Goal: Task Accomplishment & Management: Complete application form

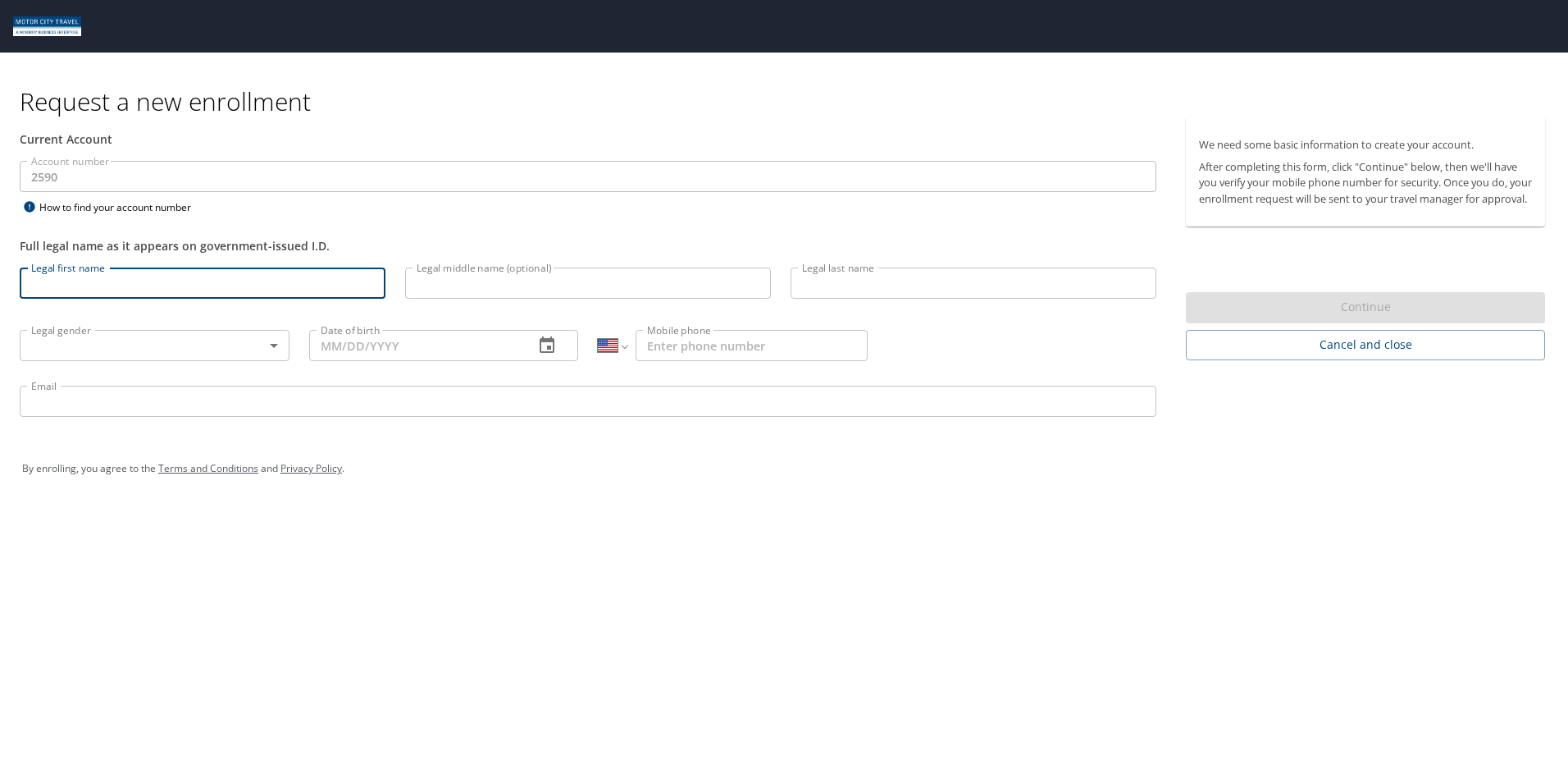
select select "US"
click at [217, 279] on input "Legal first name" at bounding box center [202, 283] width 365 height 31
type input "ABRIL"
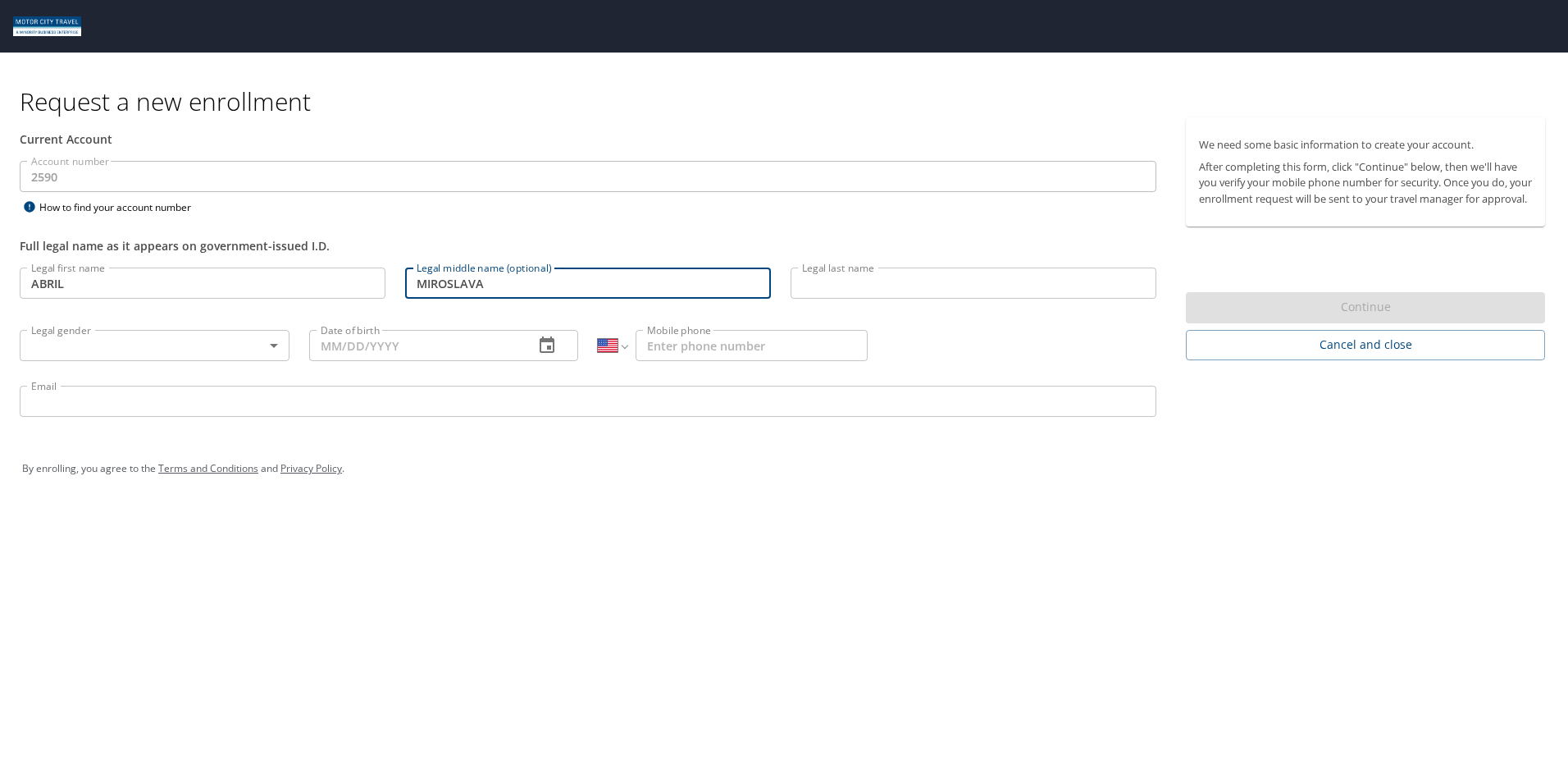
type input "MIROSLAVA"
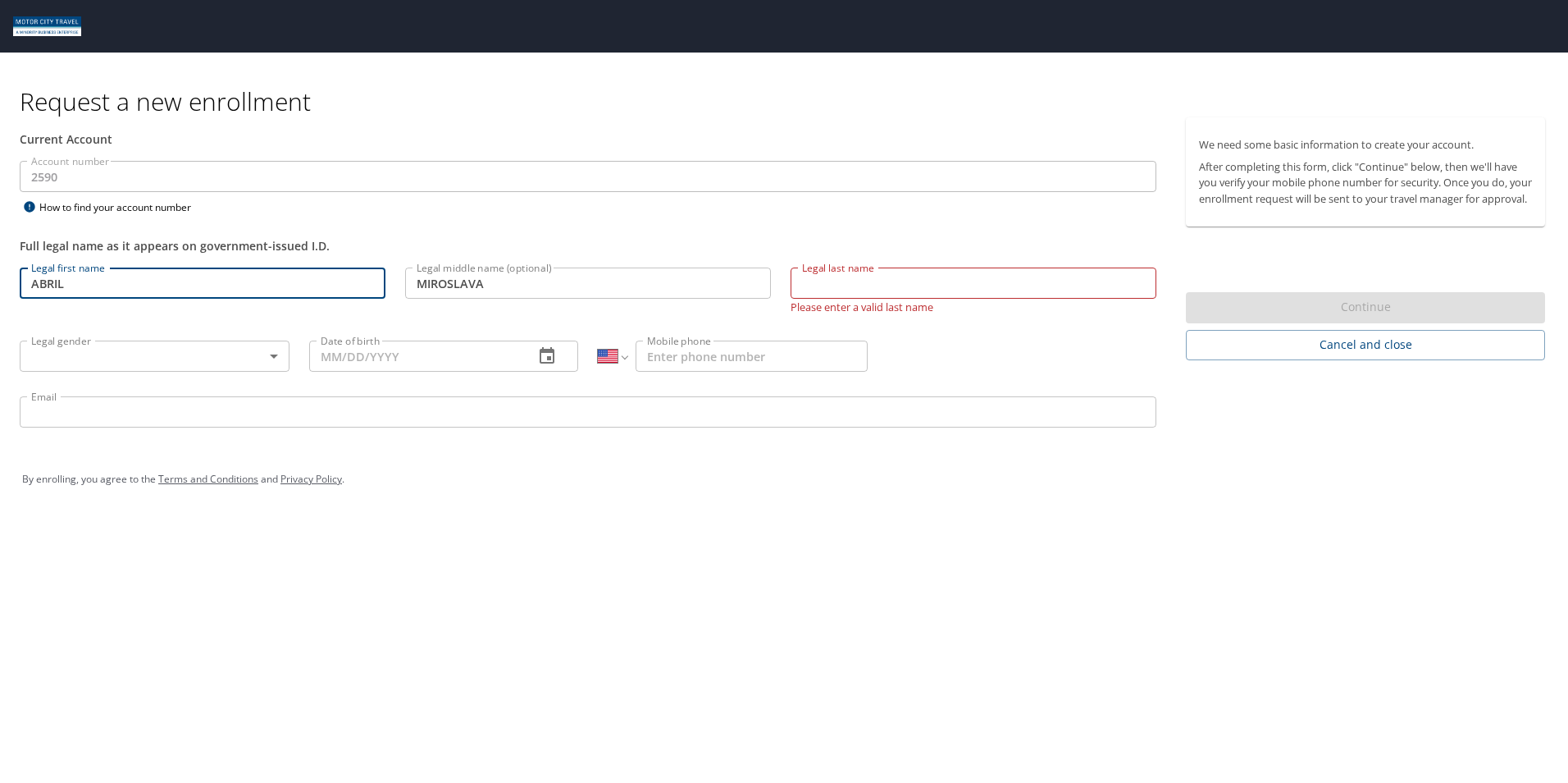
click at [222, 275] on input "ABRIL" at bounding box center [202, 283] width 365 height 31
type input "ABRIL"
click at [857, 292] on input "Legal last name" at bounding box center [972, 283] width 365 height 31
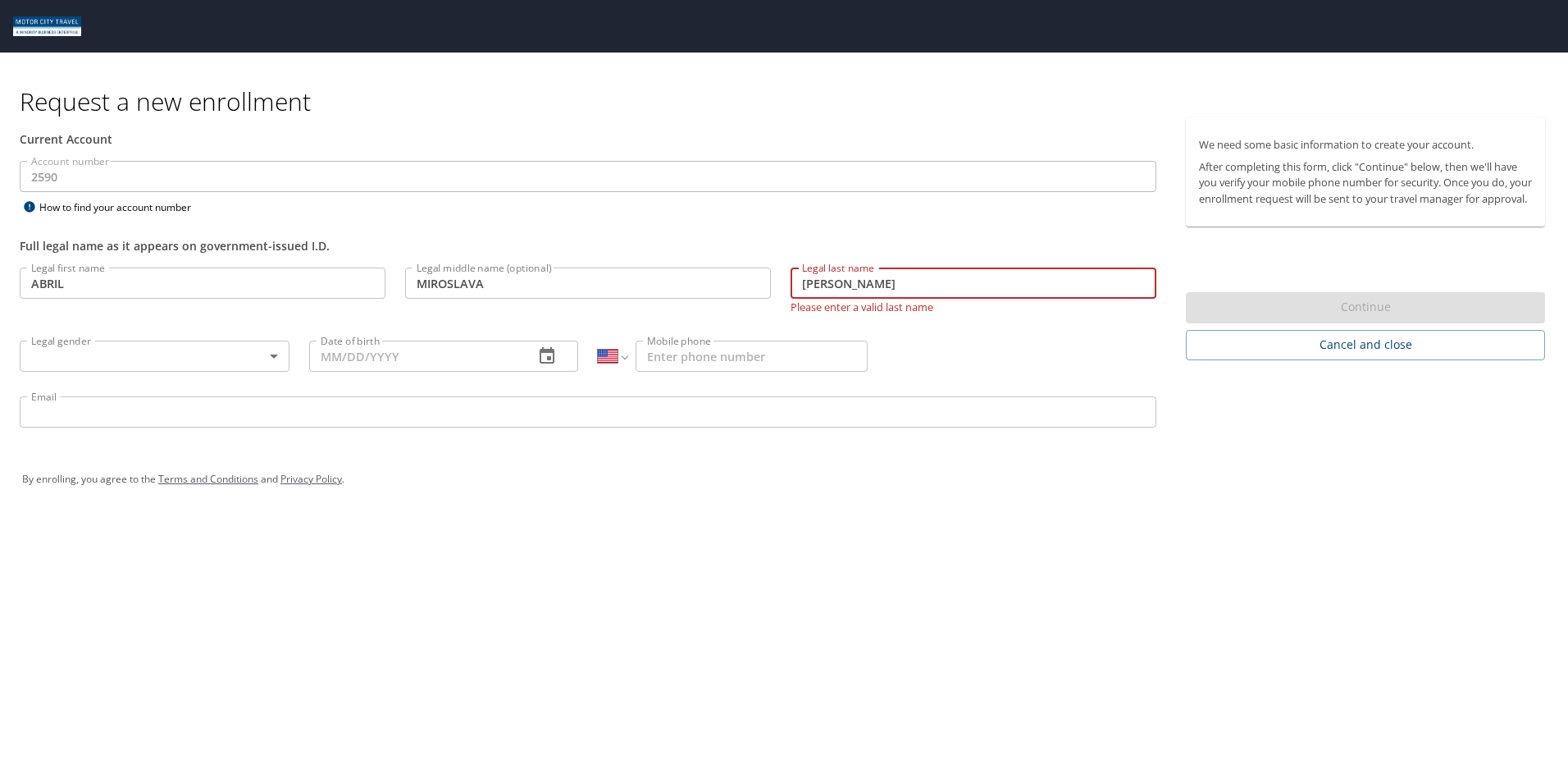
type input "[PERSON_NAME]"
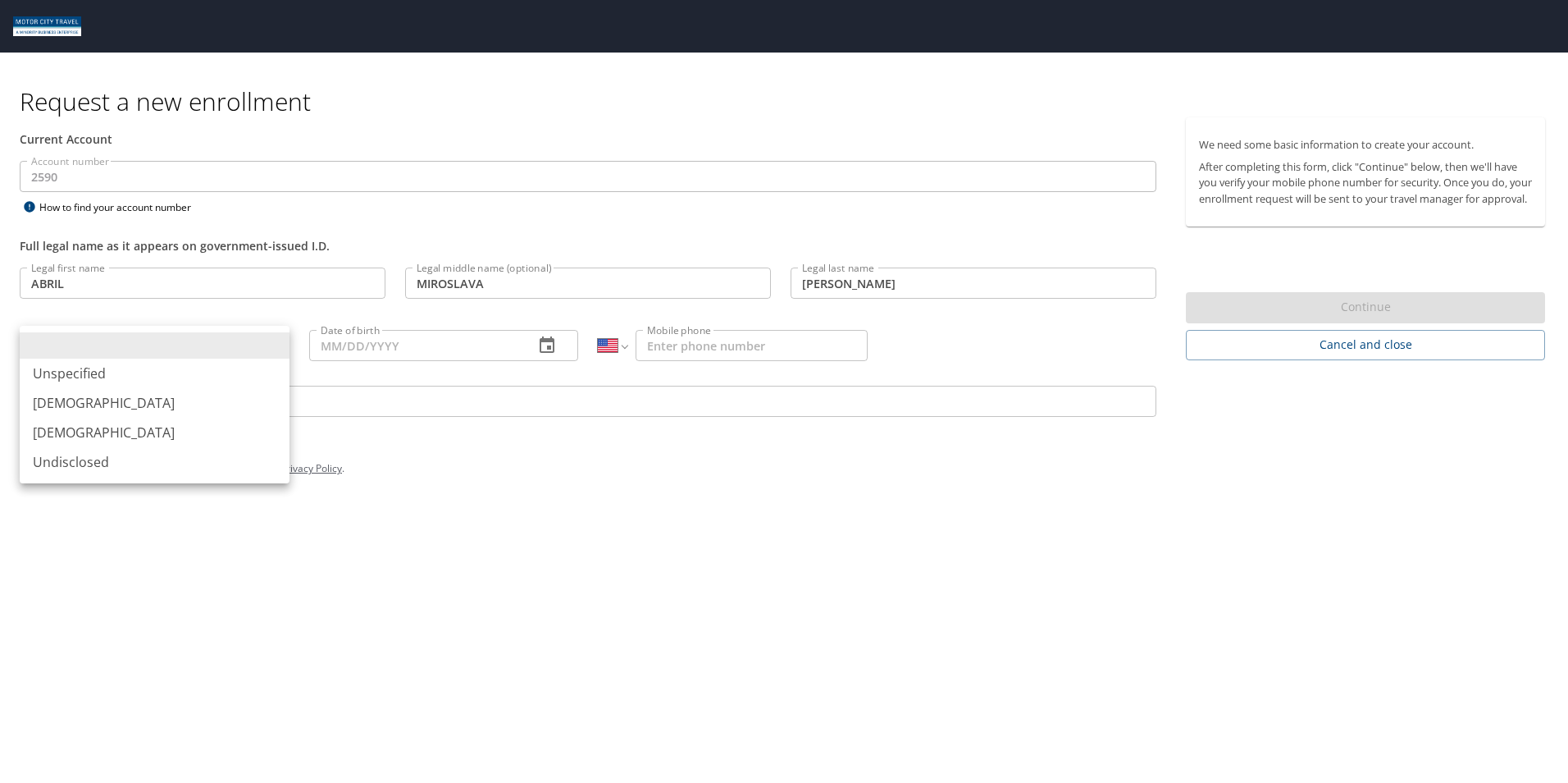
click at [220, 360] on body "Request a new enrollment Current Account Account number 2590 Account number How…" at bounding box center [784, 392] width 1568 height 783
click at [198, 442] on li "[DEMOGRAPHIC_DATA]" at bounding box center [154, 432] width 269 height 30
type input "[DEMOGRAPHIC_DATA]"
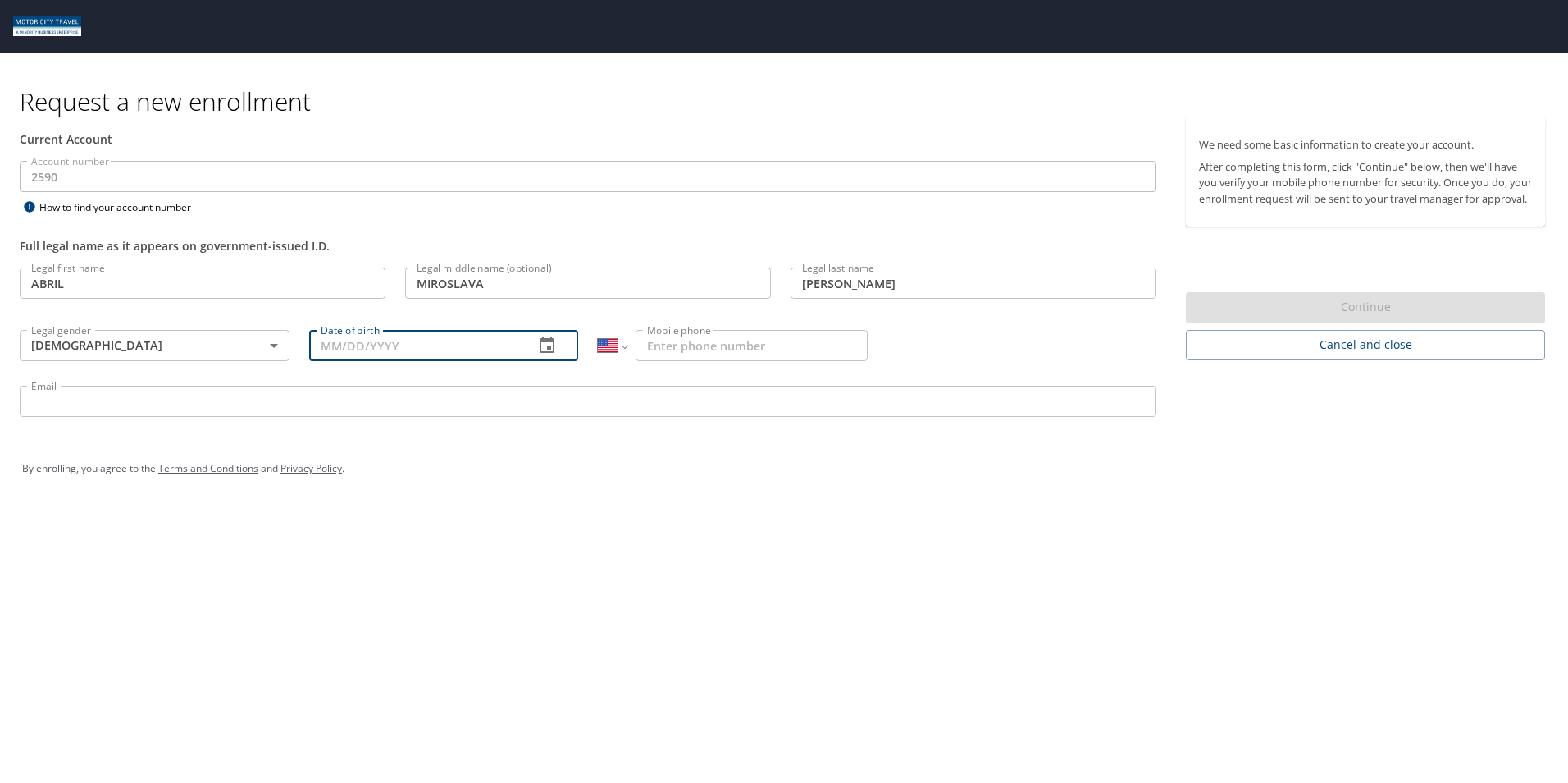
click at [399, 346] on input "Date of birth" at bounding box center [414, 345] width 212 height 31
click at [544, 345] on icon "button" at bounding box center [547, 345] width 20 height 20
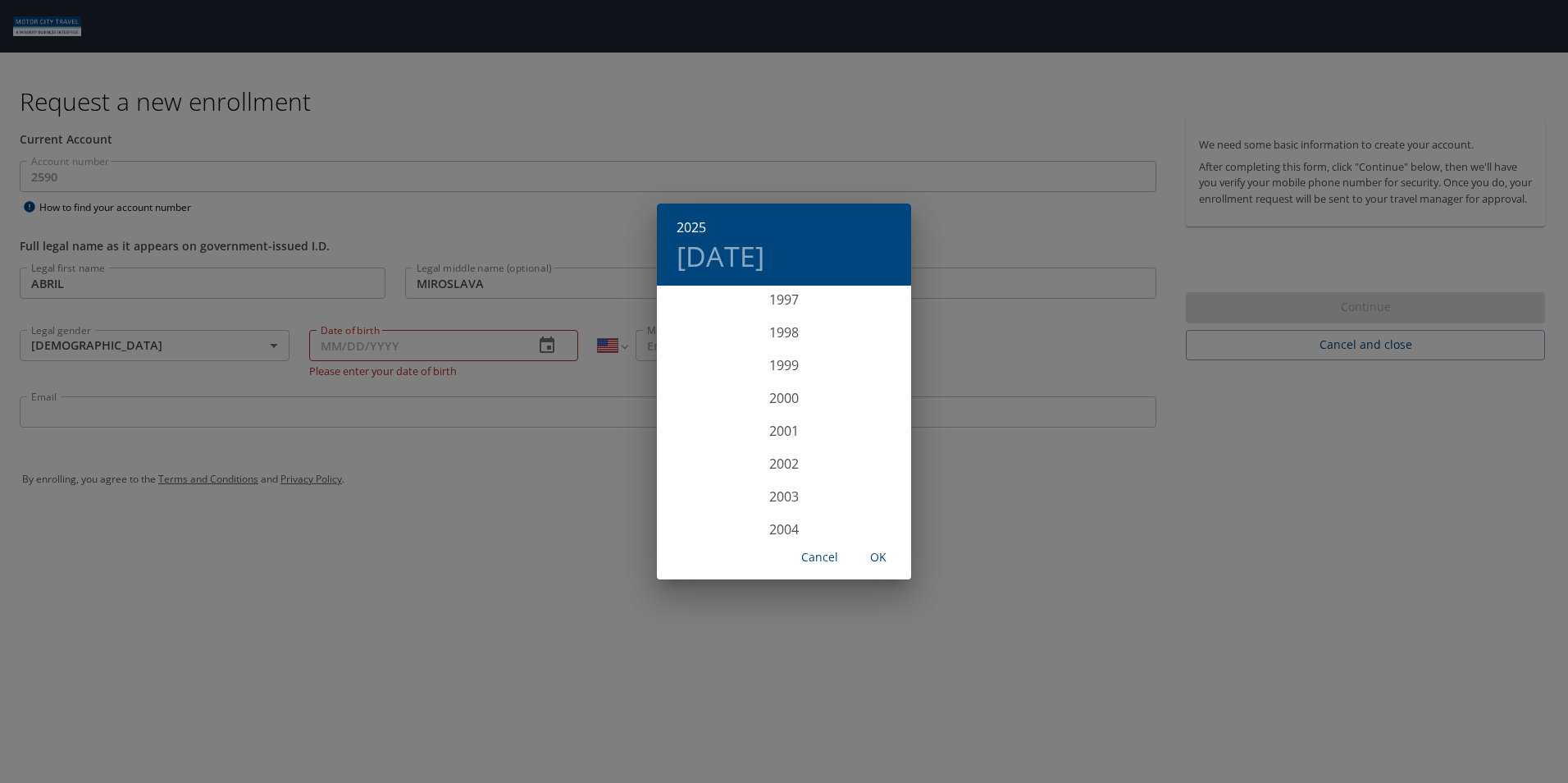
scroll to position [3216, 0]
click at [778, 395] on div "2000" at bounding box center [784, 403] width 254 height 33
click at [728, 504] on div "Oct" at bounding box center [699, 504] width 84 height 61
click at [721, 379] on button "2" at bounding box center [718, 373] width 30 height 30
click at [614, 384] on div "2000 Mon, Oct [DATE] Mo Tu We Th Fr Sa 1 2 3 4 5 6 7 8 9 10 11 12 13 14 15 16 1…" at bounding box center [784, 392] width 1568 height 783
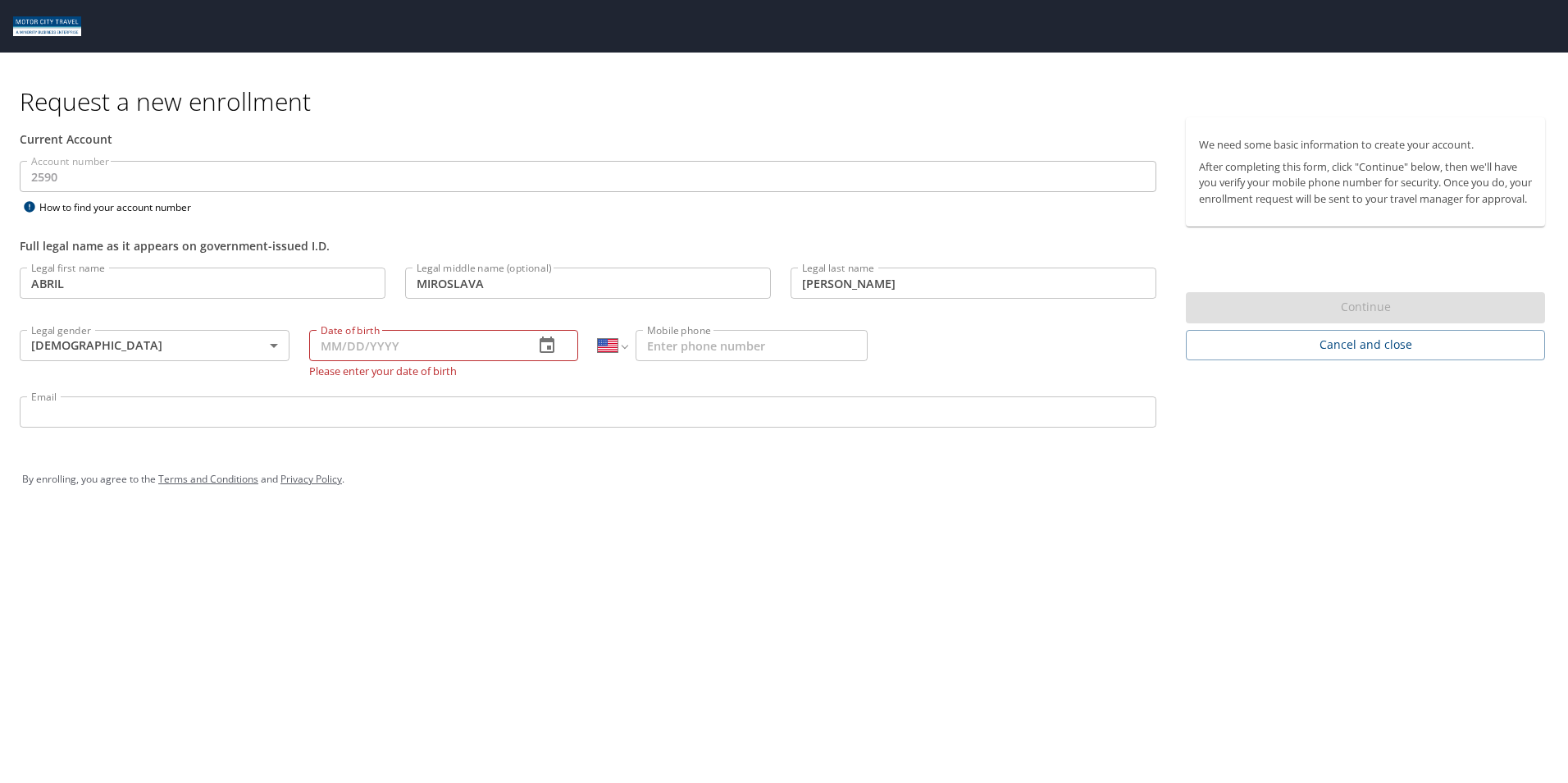
click at [538, 347] on icon "button" at bounding box center [547, 345] width 20 height 20
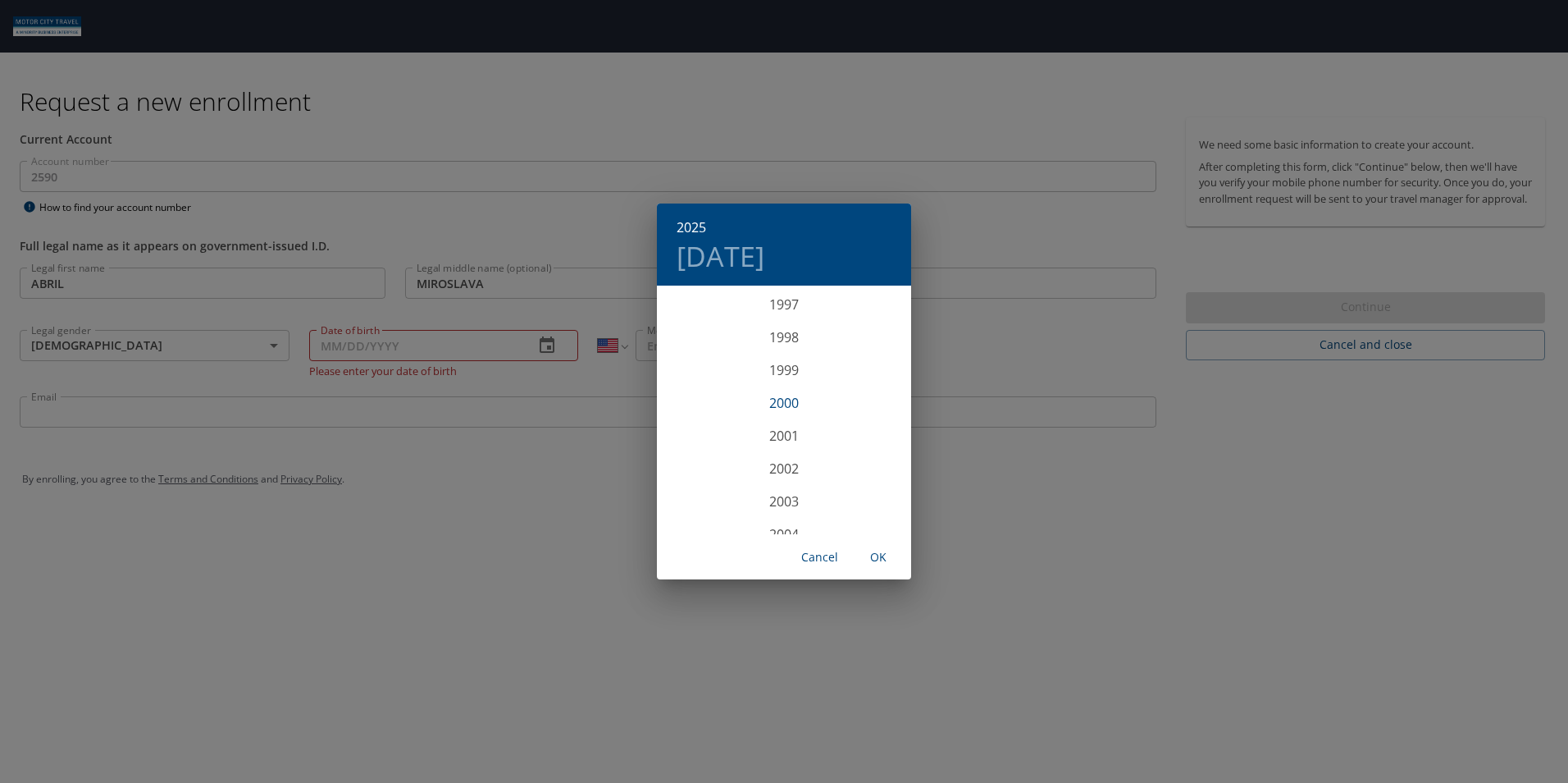
click at [778, 403] on div "2000" at bounding box center [784, 403] width 254 height 33
click at [688, 490] on div "Oct" at bounding box center [699, 504] width 84 height 61
click at [716, 372] on p "2" at bounding box center [719, 372] width 6 height 11
click at [886, 557] on span "OK" at bounding box center [878, 557] width 39 height 20
type input "[DATE]"
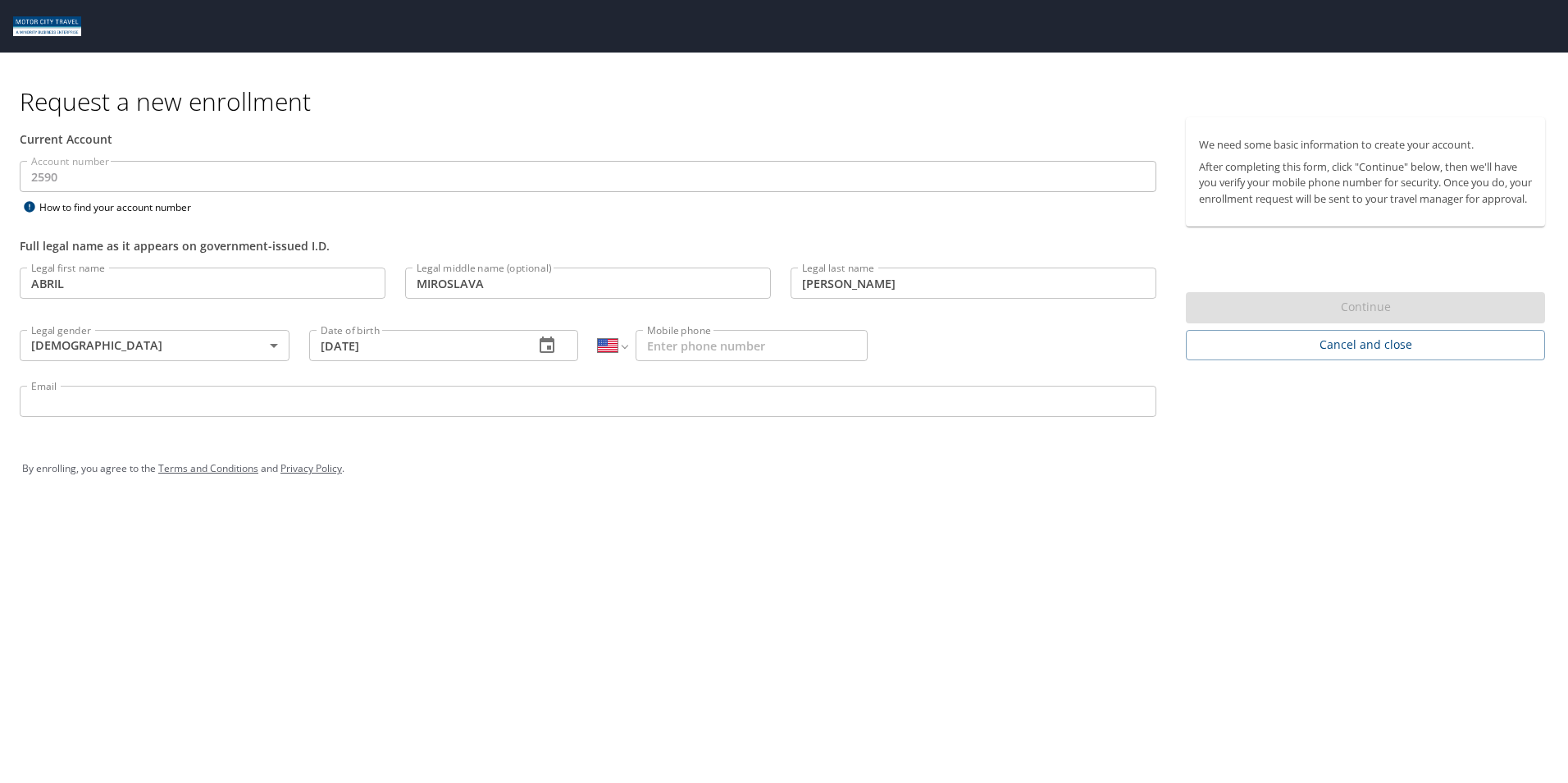
click at [770, 341] on input "Mobile phone" at bounding box center [752, 345] width 232 height 31
type input "[PHONE_NUMBER]"
click at [637, 419] on p at bounding box center [588, 418] width 1136 height 5
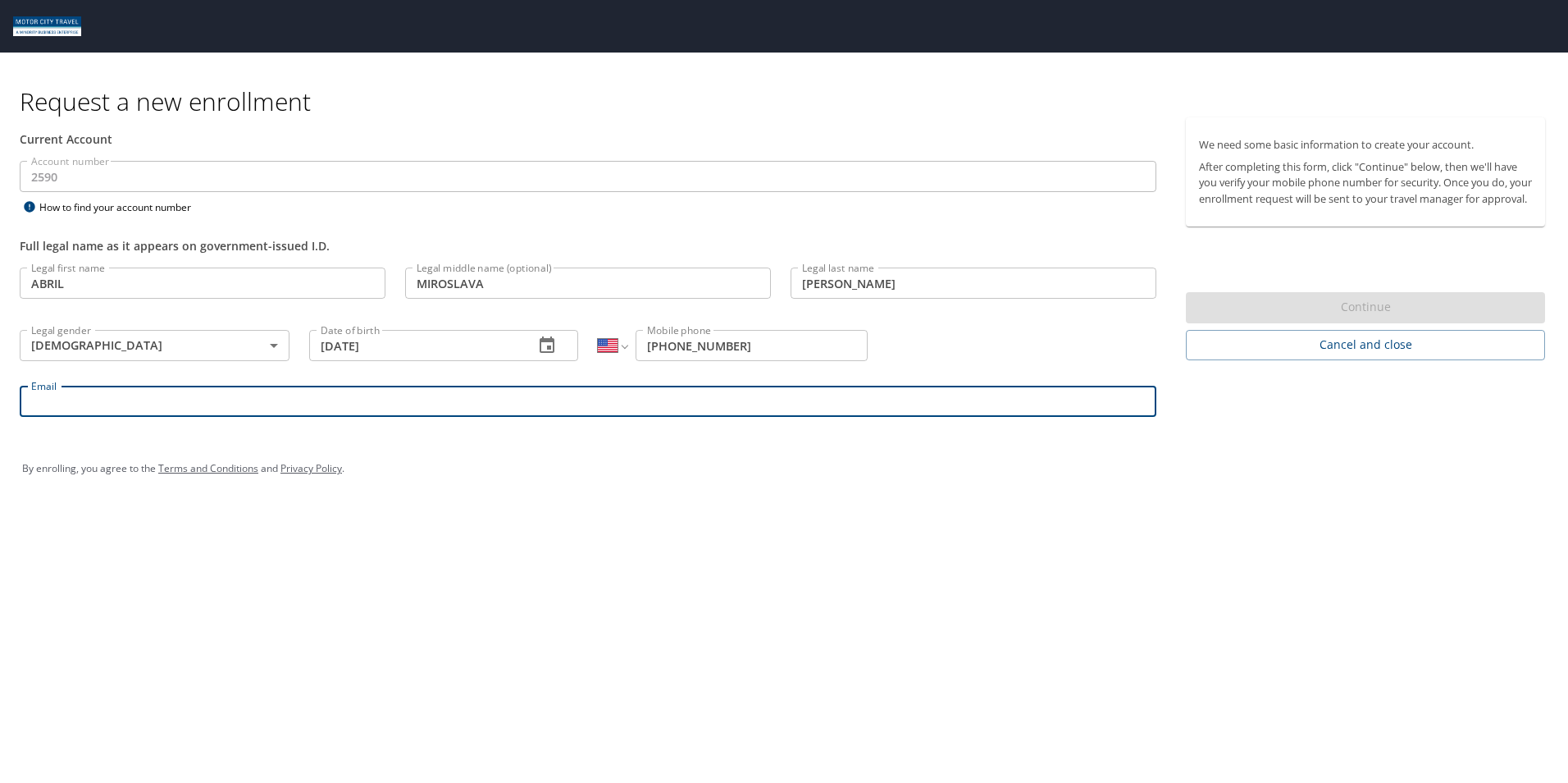
click at [637, 410] on input "Email" at bounding box center [588, 401] width 1136 height 31
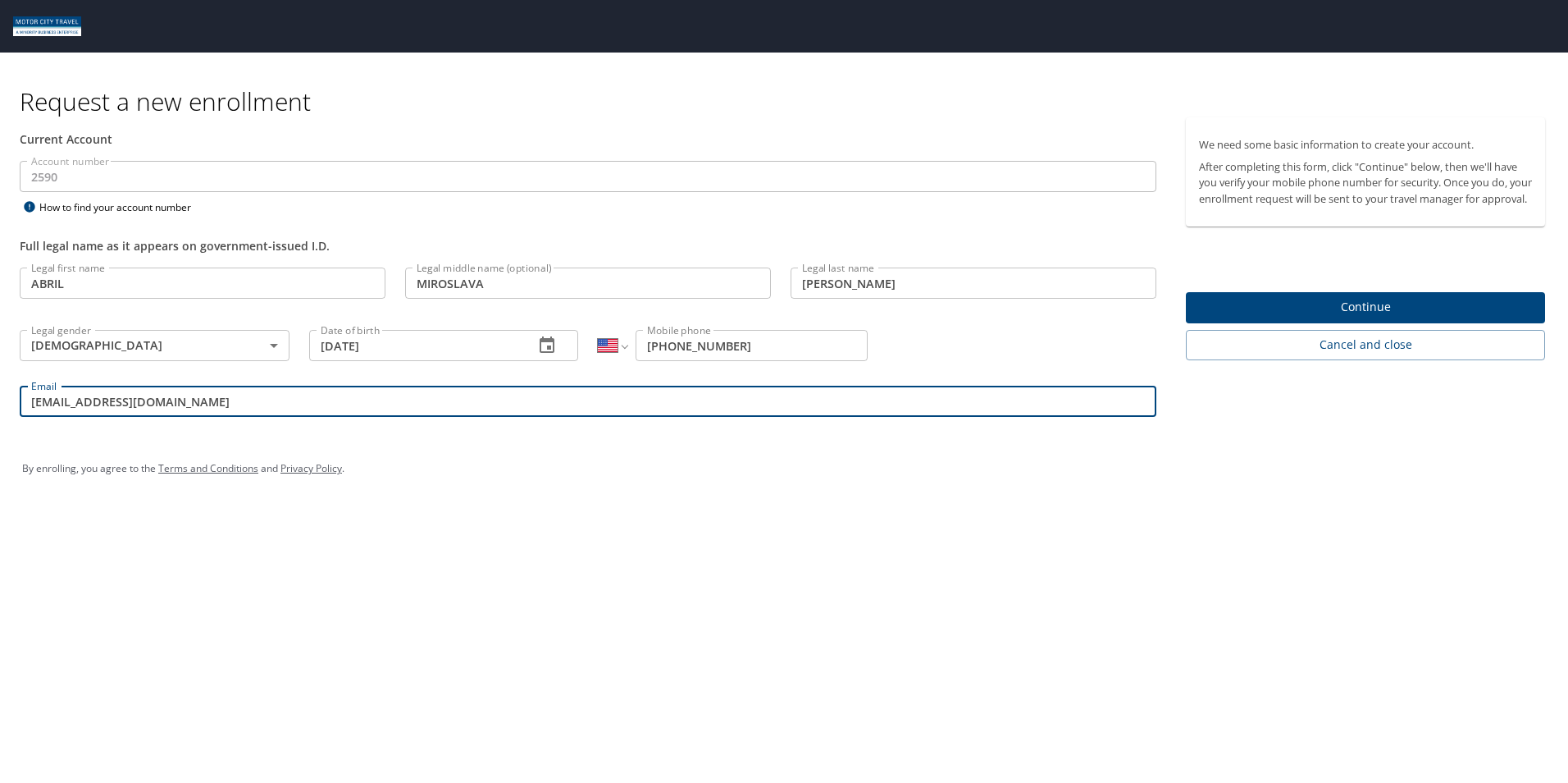
type input "[EMAIL_ADDRESS][DOMAIN_NAME]"
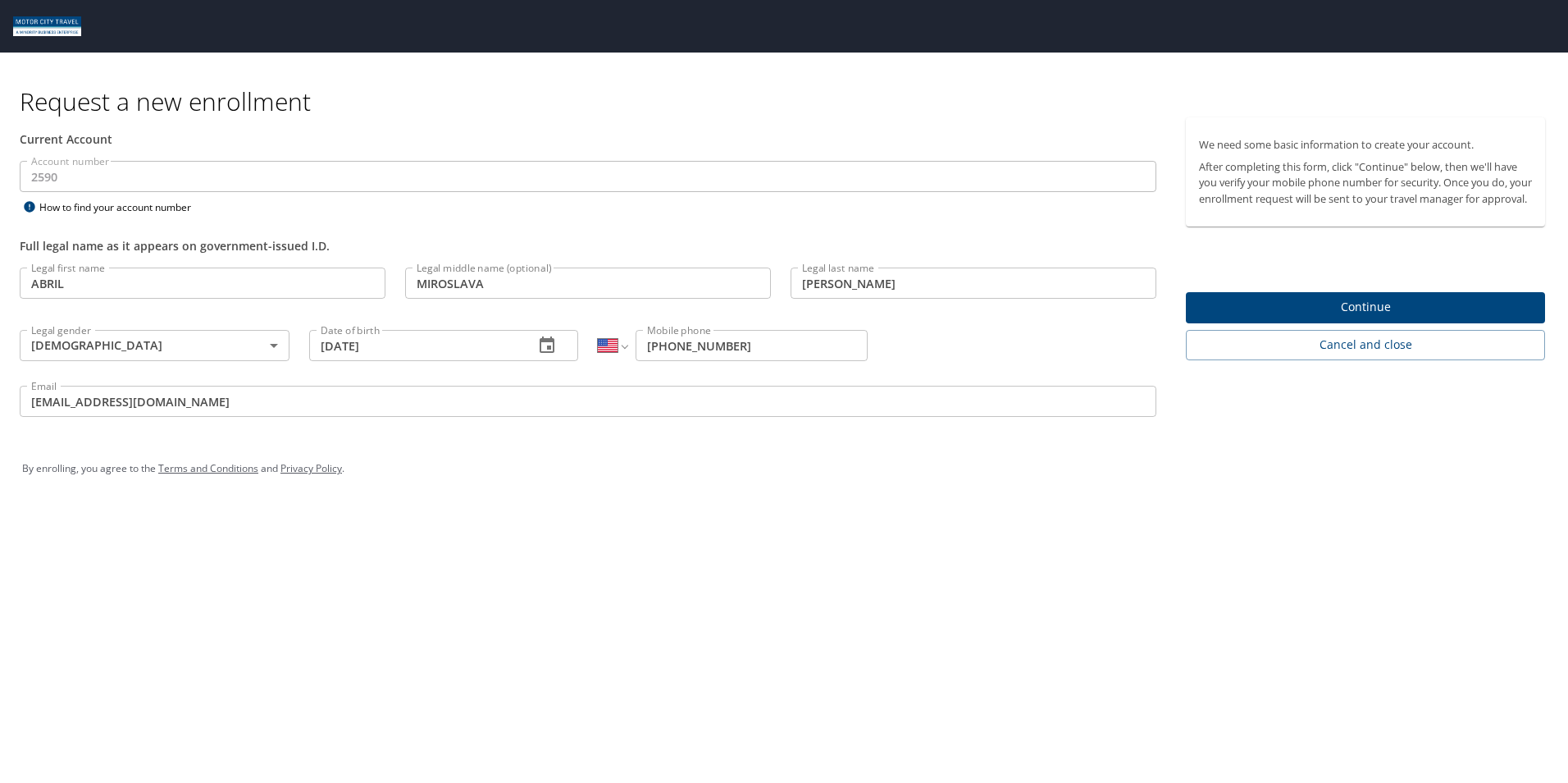
click at [580, 511] on div "Request a new enrollment Current Account Account number 2590 Account number How…" at bounding box center [784, 392] width 1568 height 783
click at [1341, 318] on span "Continue" at bounding box center [1365, 307] width 333 height 20
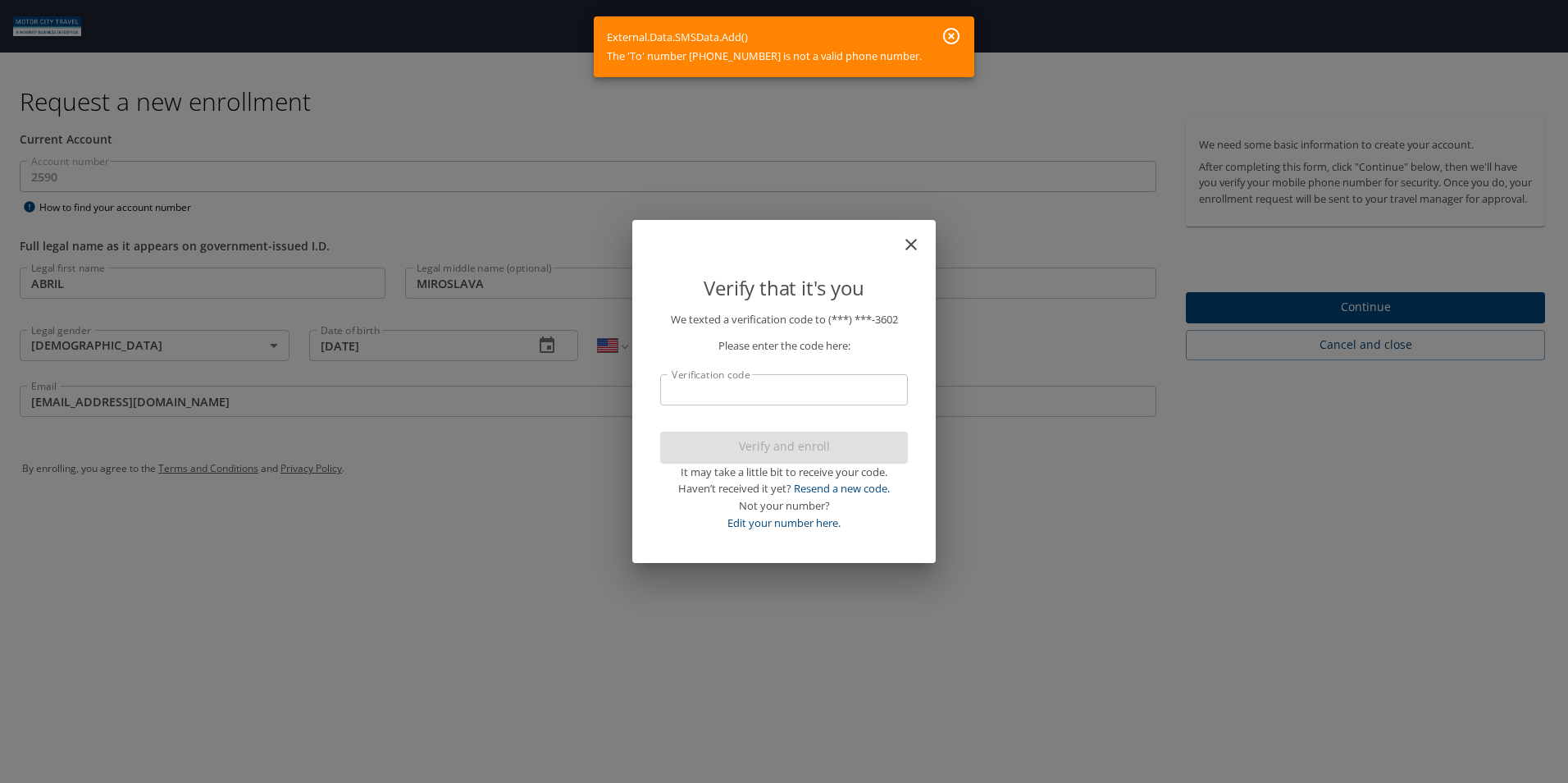
click at [908, 233] on div "Verify that it's you" at bounding box center [784, 272] width 287 height 77
click at [910, 246] on icon "close" at bounding box center [911, 245] width 12 height 12
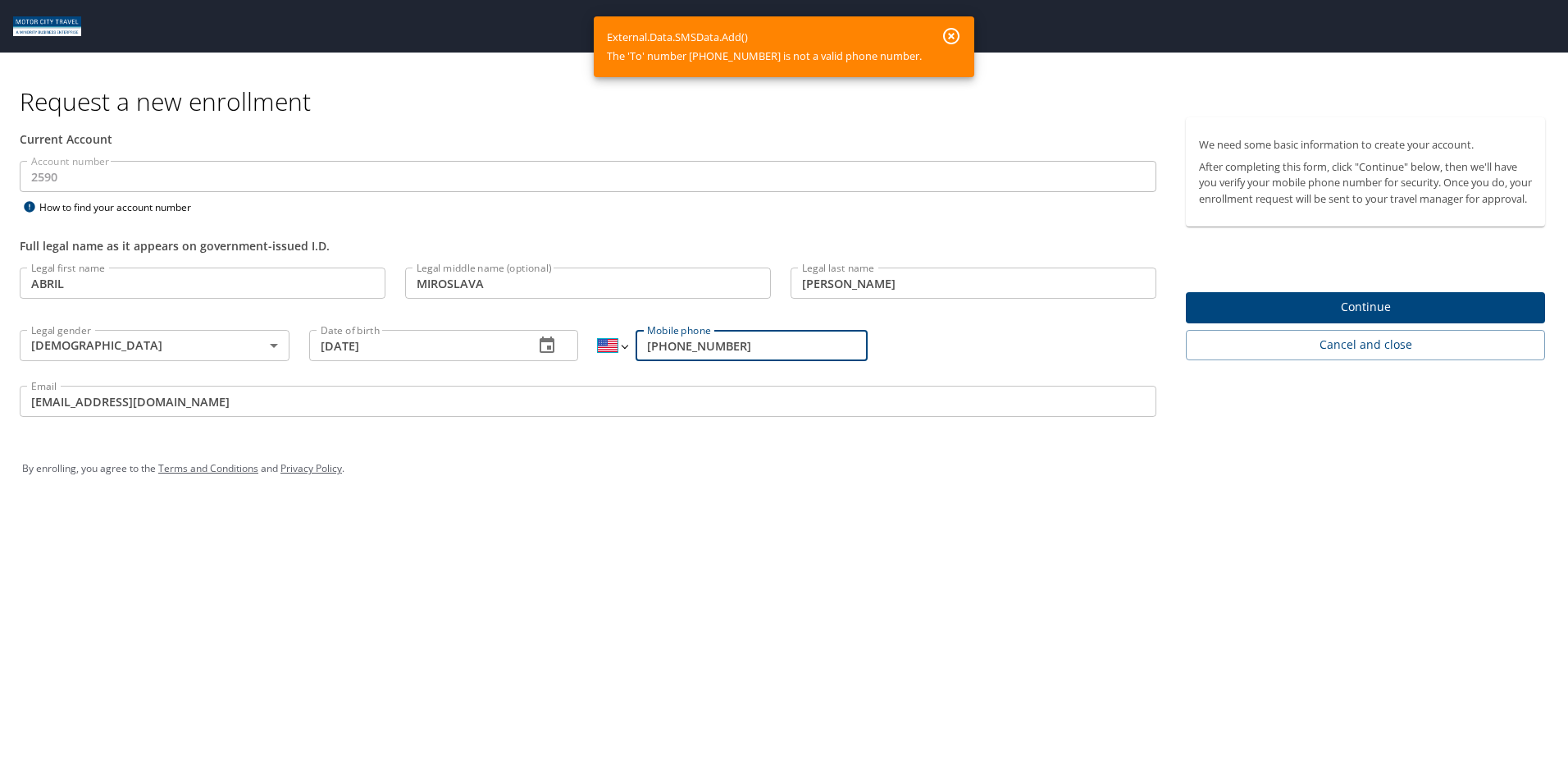
click at [608, 349] on select "International [GEOGRAPHIC_DATA] [GEOGRAPHIC_DATA] [GEOGRAPHIC_DATA] [GEOGRAPHIC…" at bounding box center [612, 345] width 29 height 31
select select "MX"
click at [597, 330] on select "International [GEOGRAPHIC_DATA] [GEOGRAPHIC_DATA] [GEOGRAPHIC_DATA] [GEOGRAPHIC…" at bounding box center [612, 345] width 29 height 31
type input "[PHONE_NUMBER]"
click at [720, 530] on div "Request a new enrollment Current Account Account number 2590 Account number How…" at bounding box center [784, 392] width 1568 height 783
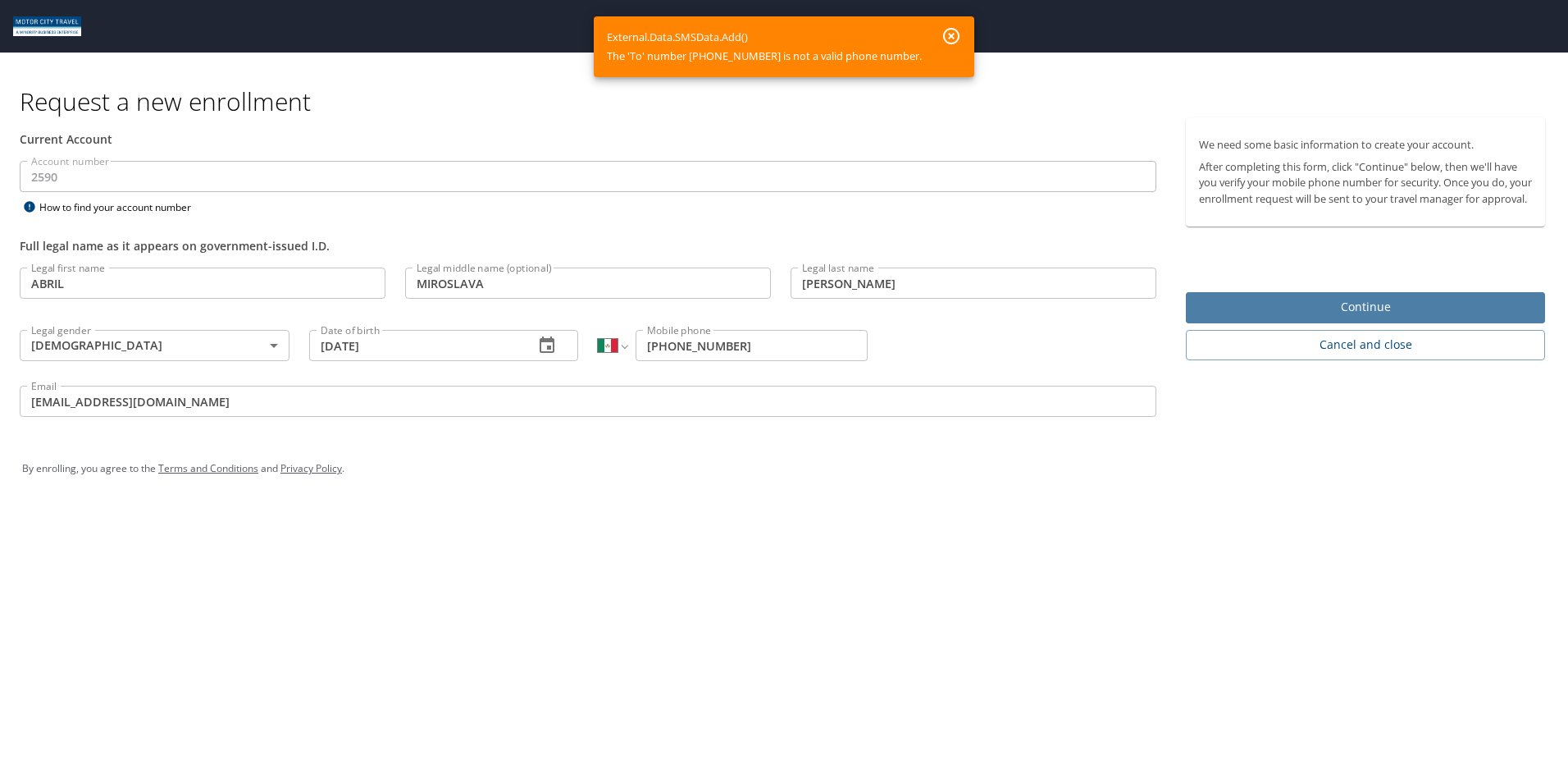
click at [1350, 324] on button "Continue" at bounding box center [1365, 307] width 360 height 32
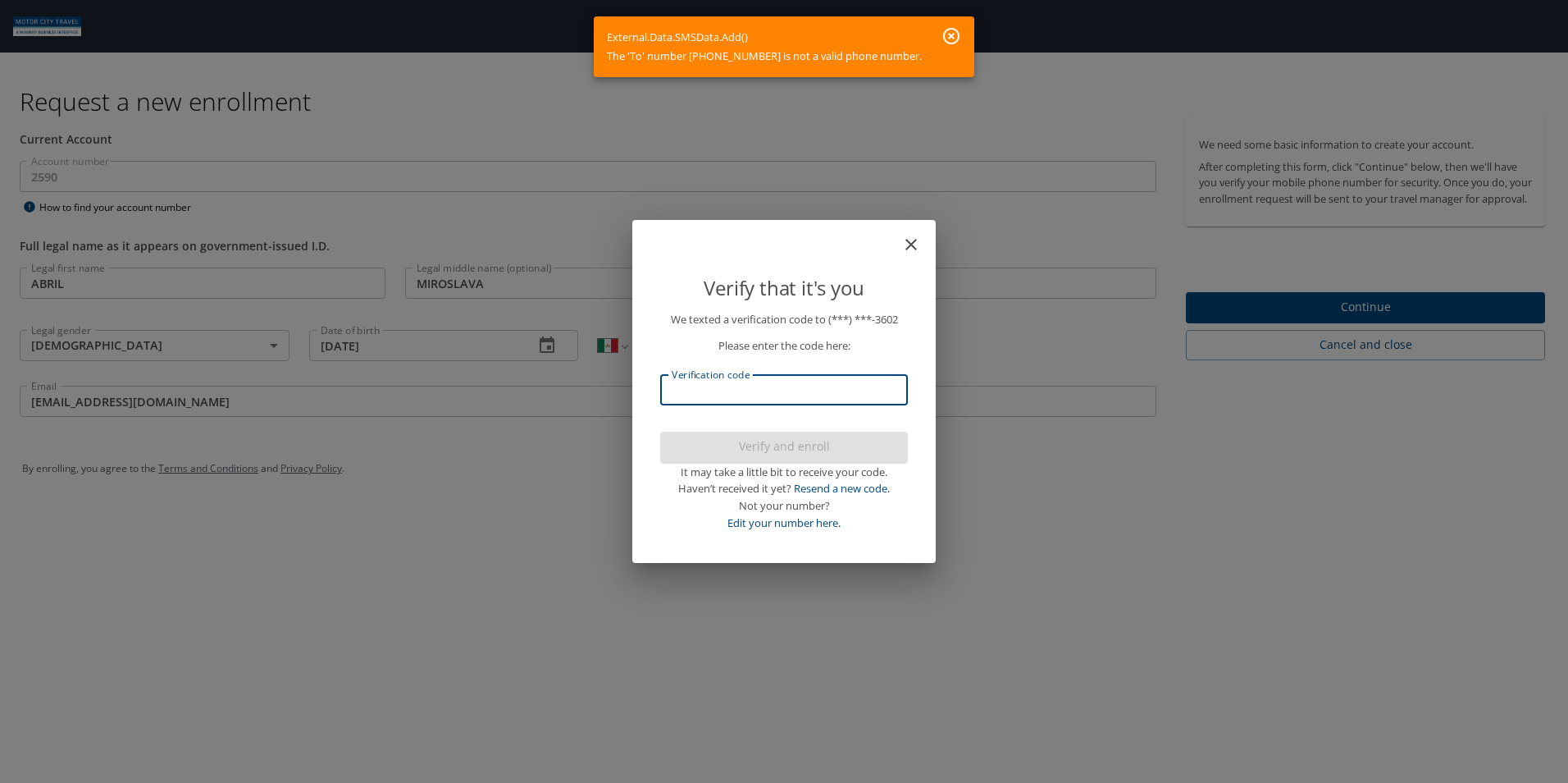
click at [823, 393] on input "Verification code" at bounding box center [784, 390] width 247 height 31
type input "617958"
click at [787, 458] on button "Verify and enroll" at bounding box center [784, 447] width 247 height 32
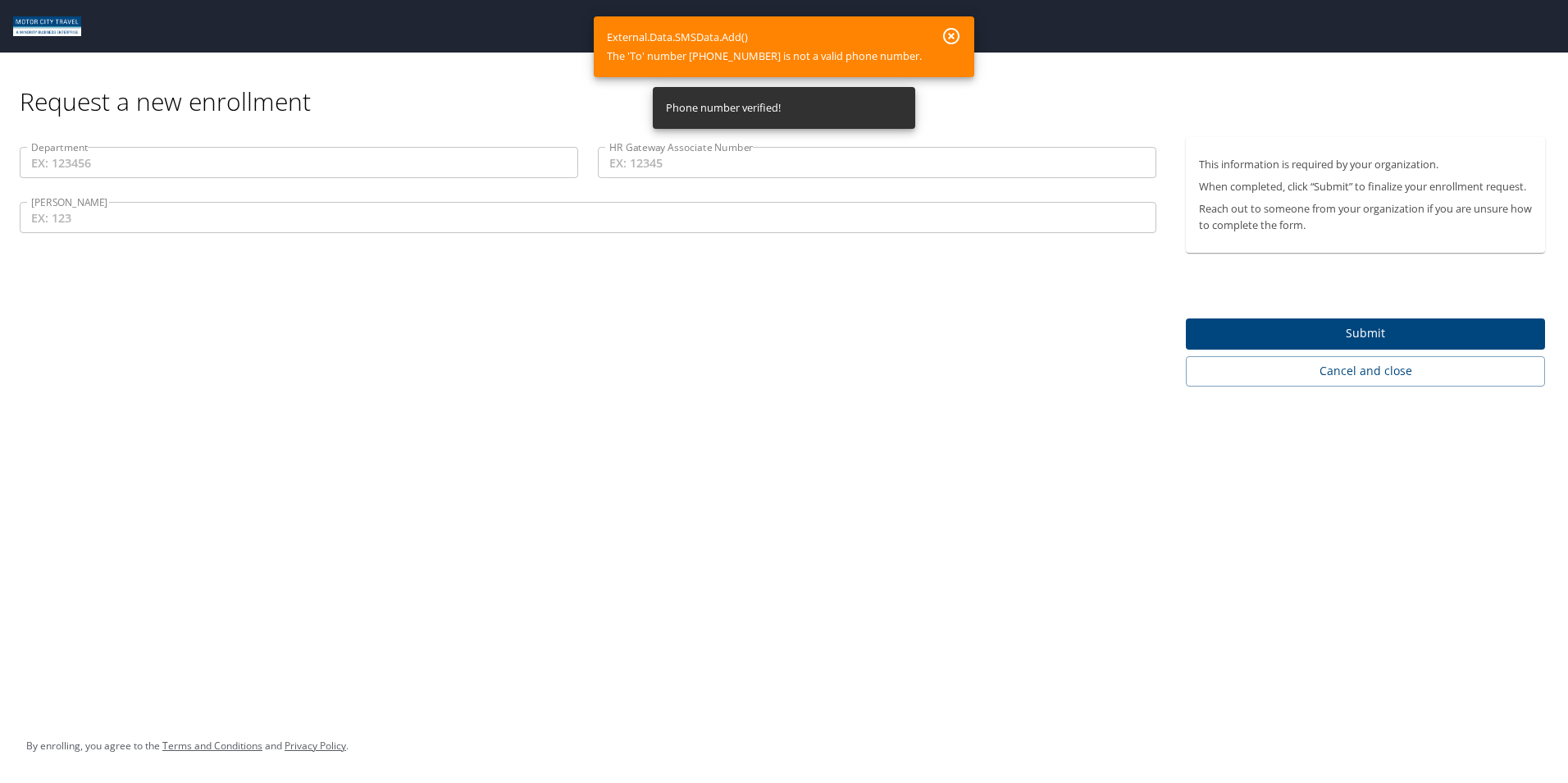
click at [405, 161] on input "Department" at bounding box center [299, 162] width 558 height 31
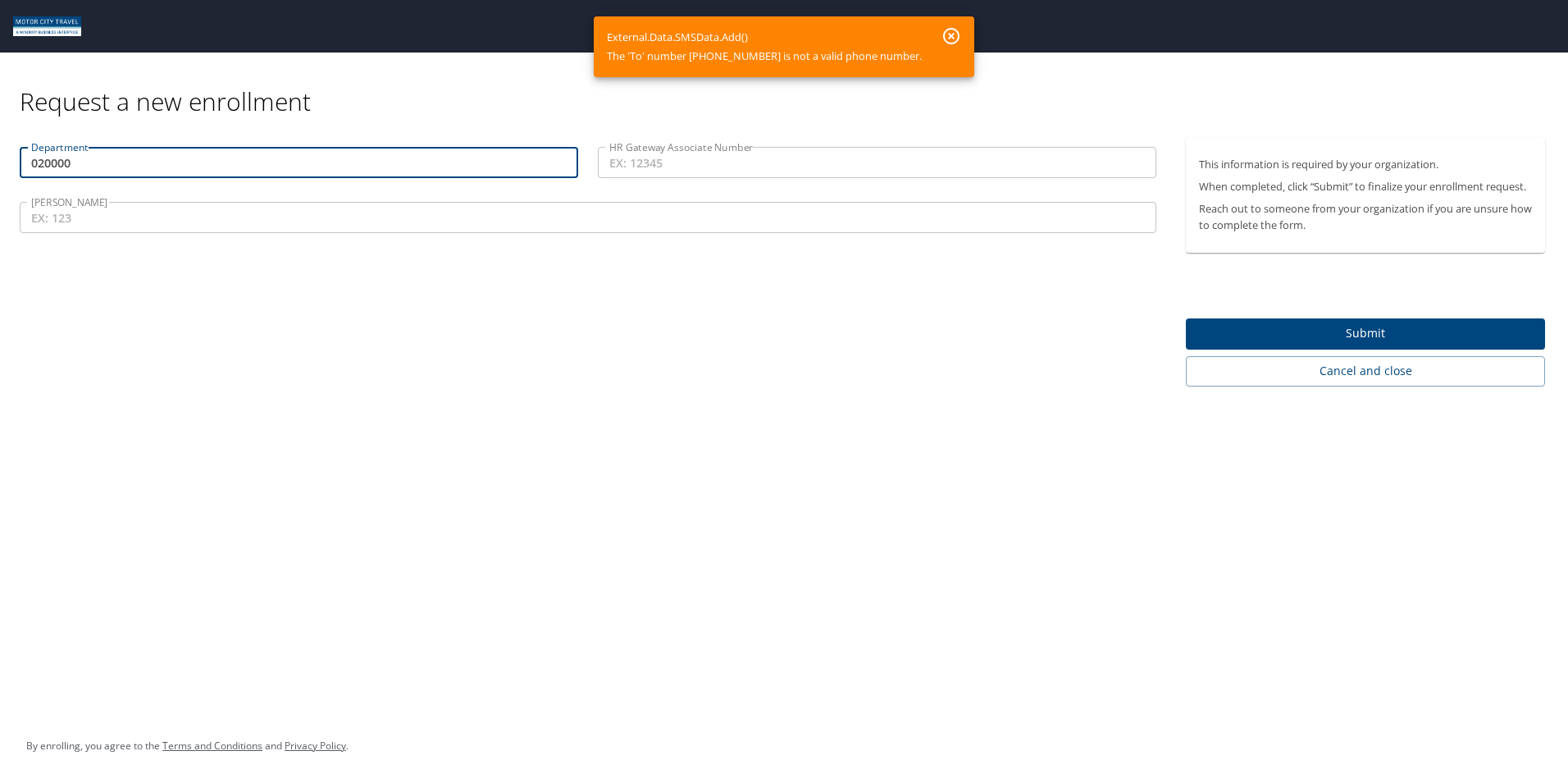
type input "020000"
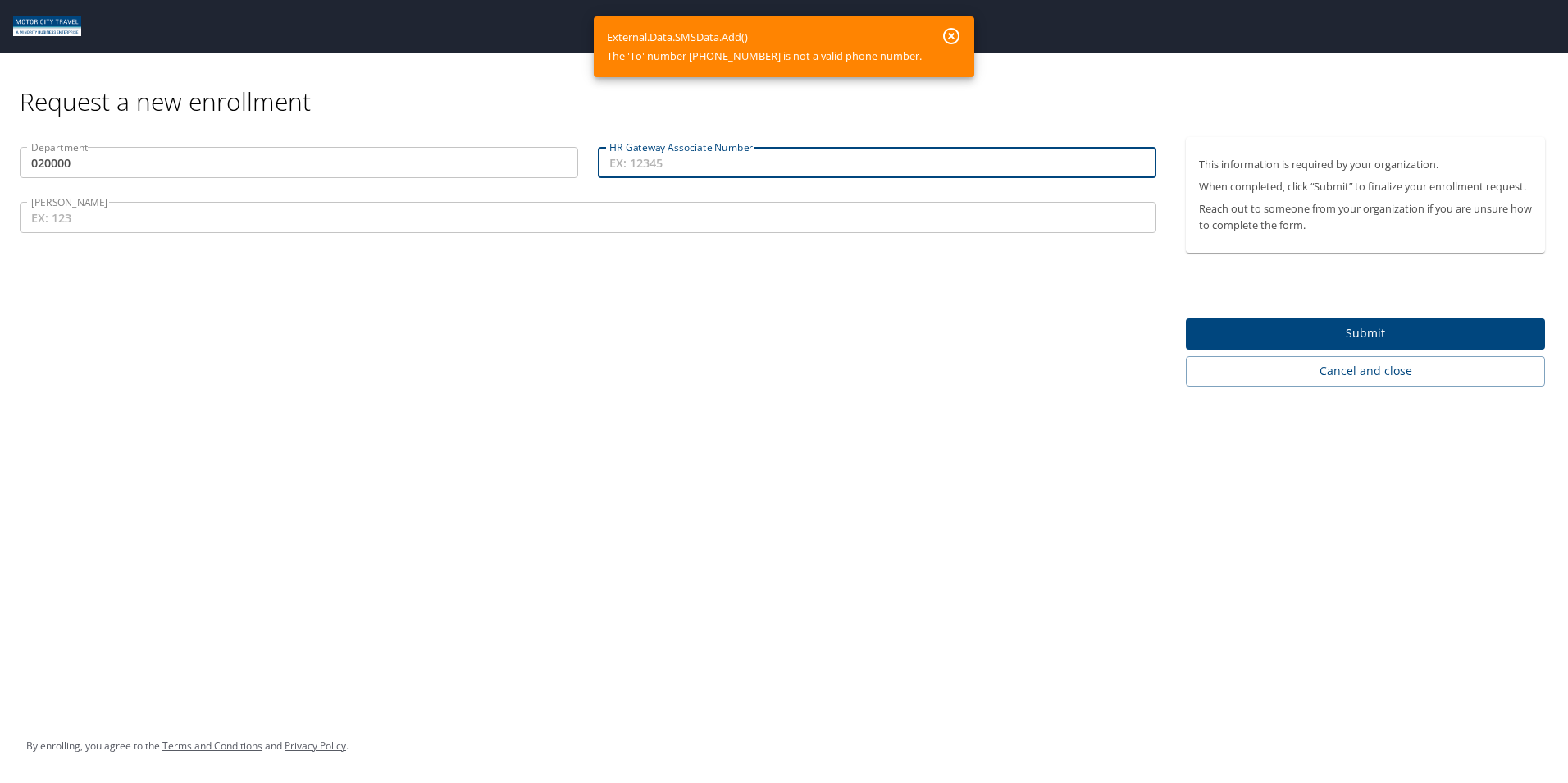
click at [675, 167] on input "HR Gateway Associate Number" at bounding box center [877, 162] width 558 height 31
click at [699, 171] on input "HR Gateway Associate Number" at bounding box center [877, 162] width 558 height 31
type input "90389"
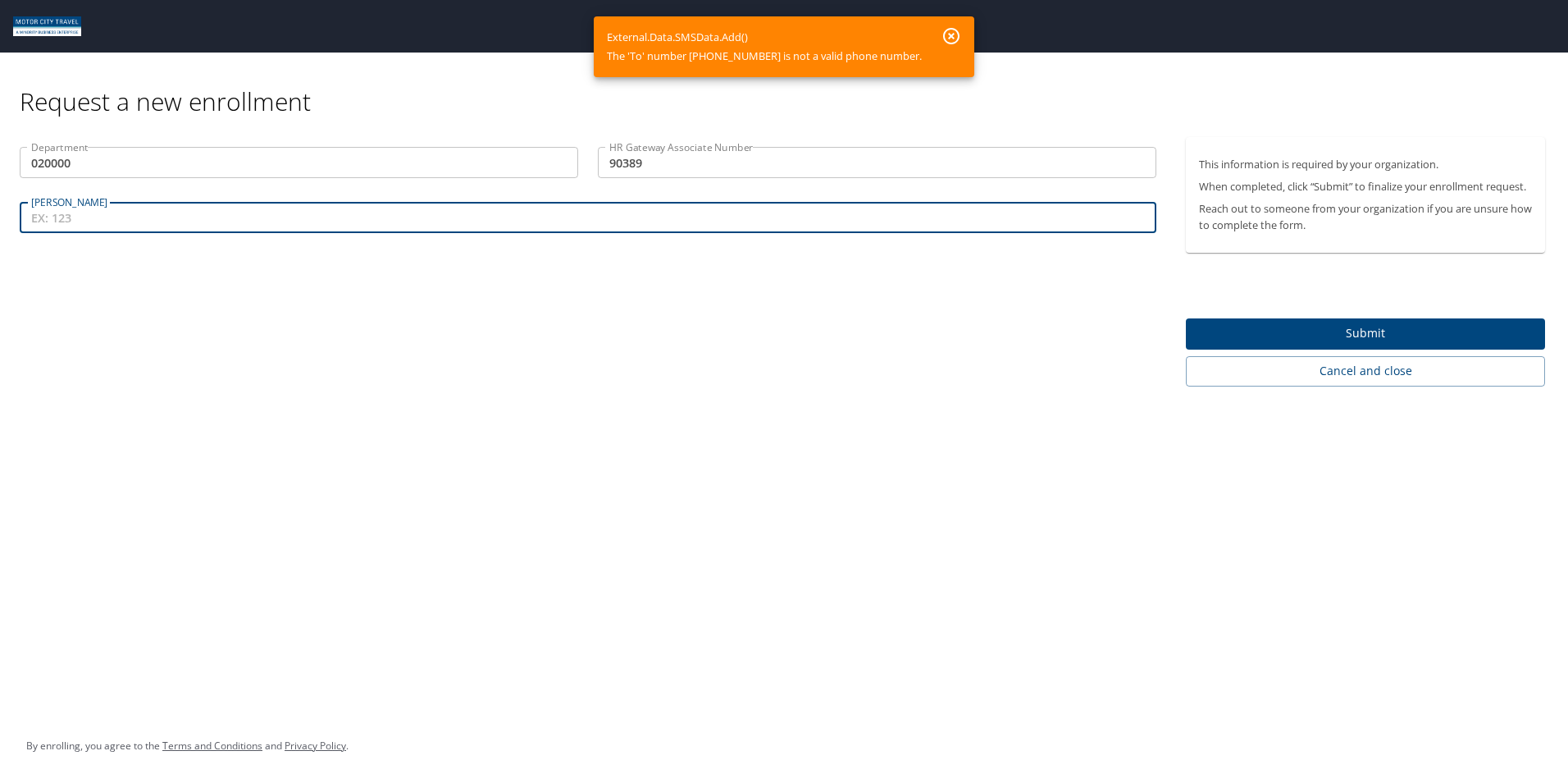
click at [344, 230] on input "[PERSON_NAME]" at bounding box center [588, 217] width 1136 height 31
type input "750"
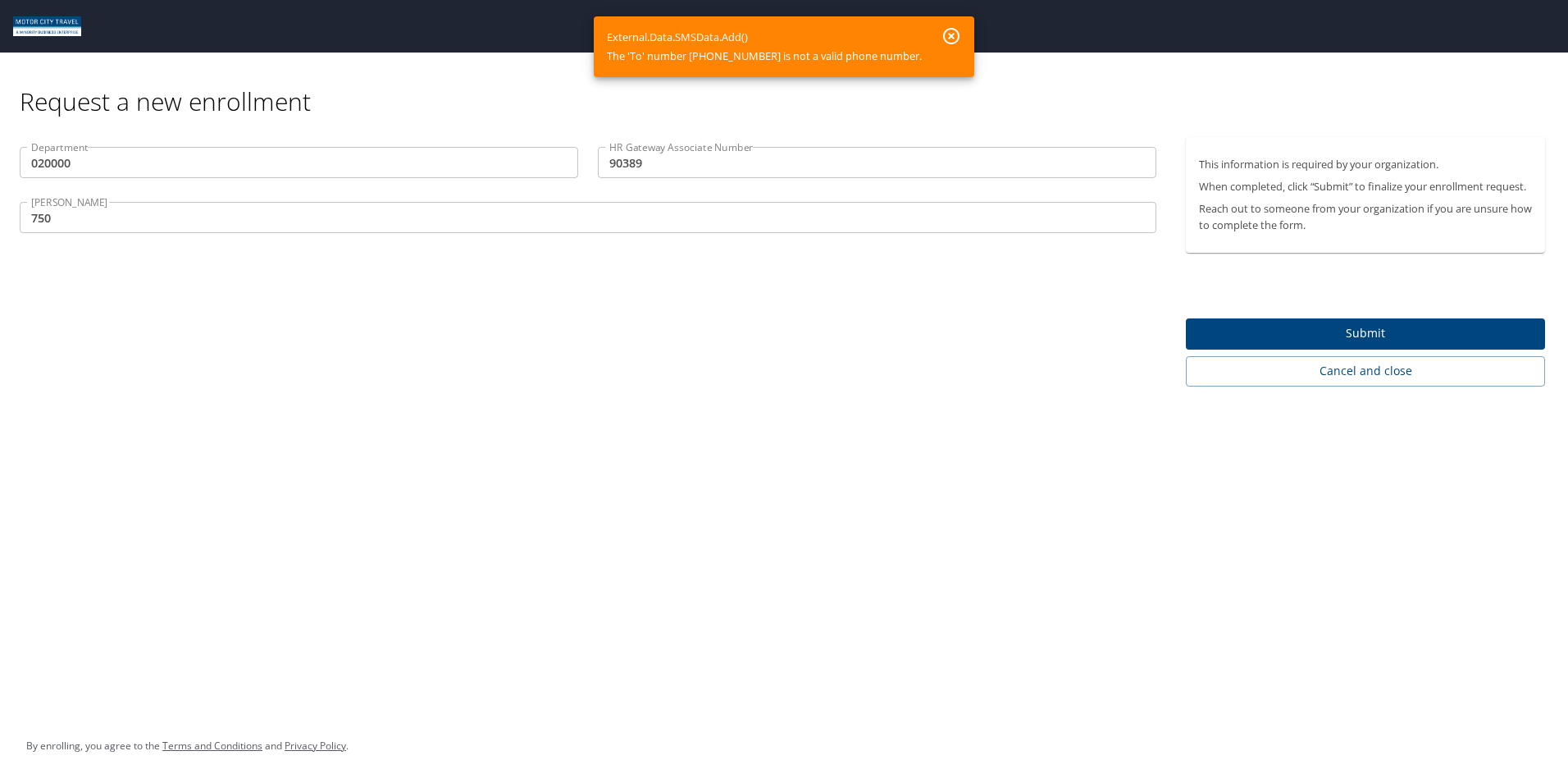
click at [1184, 324] on div "This information is required by your organization. When completed, click “Submi…" at bounding box center [1371, 262] width 392 height 249
click at [1208, 334] on span "Submit" at bounding box center [1365, 333] width 333 height 20
click at [937, 35] on div at bounding box center [784, 352] width 1568 height 861
click at [938, 36] on div at bounding box center [784, 352] width 1568 height 861
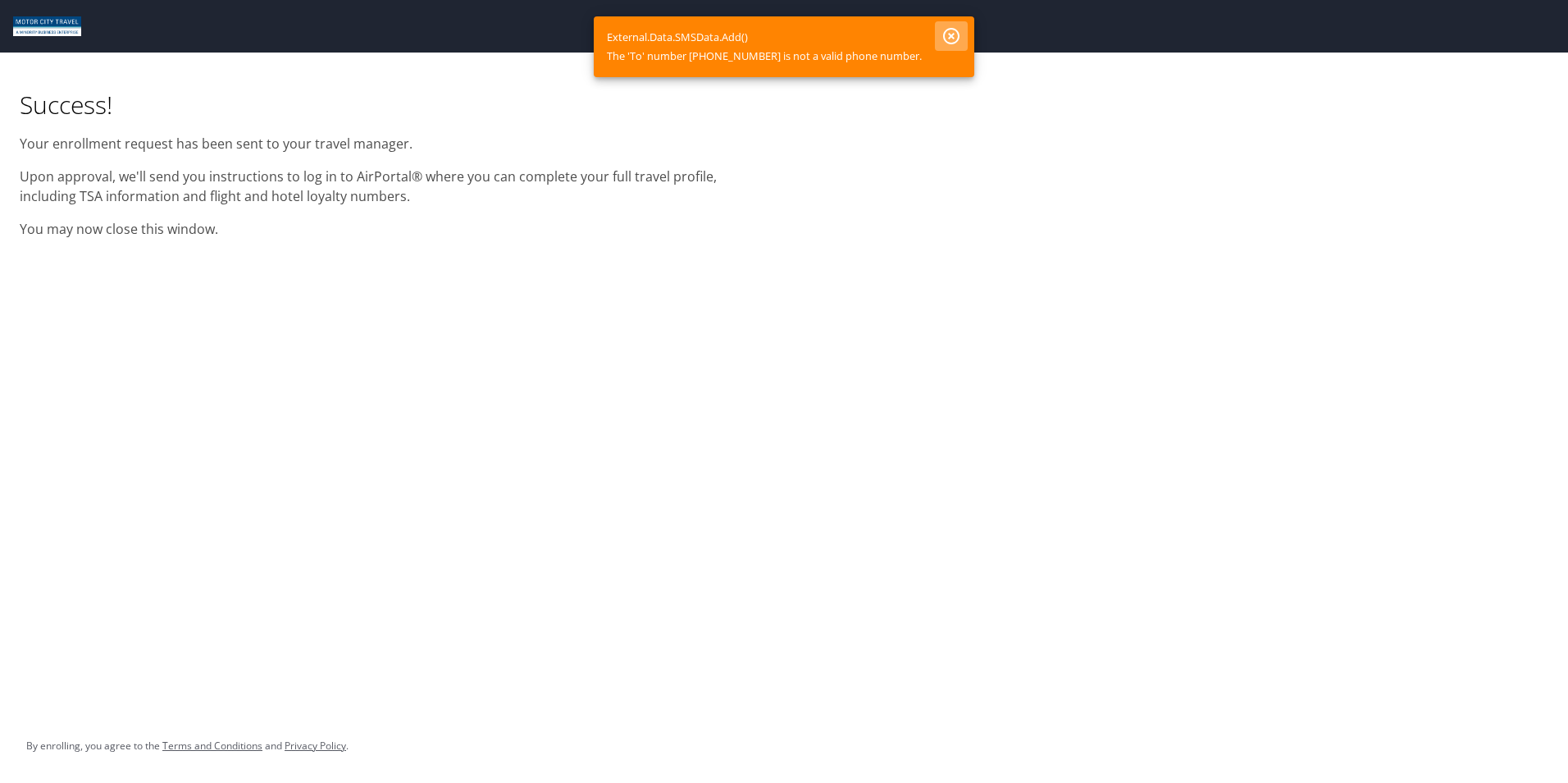
click at [945, 36] on icon "button" at bounding box center [950, 36] width 16 height 16
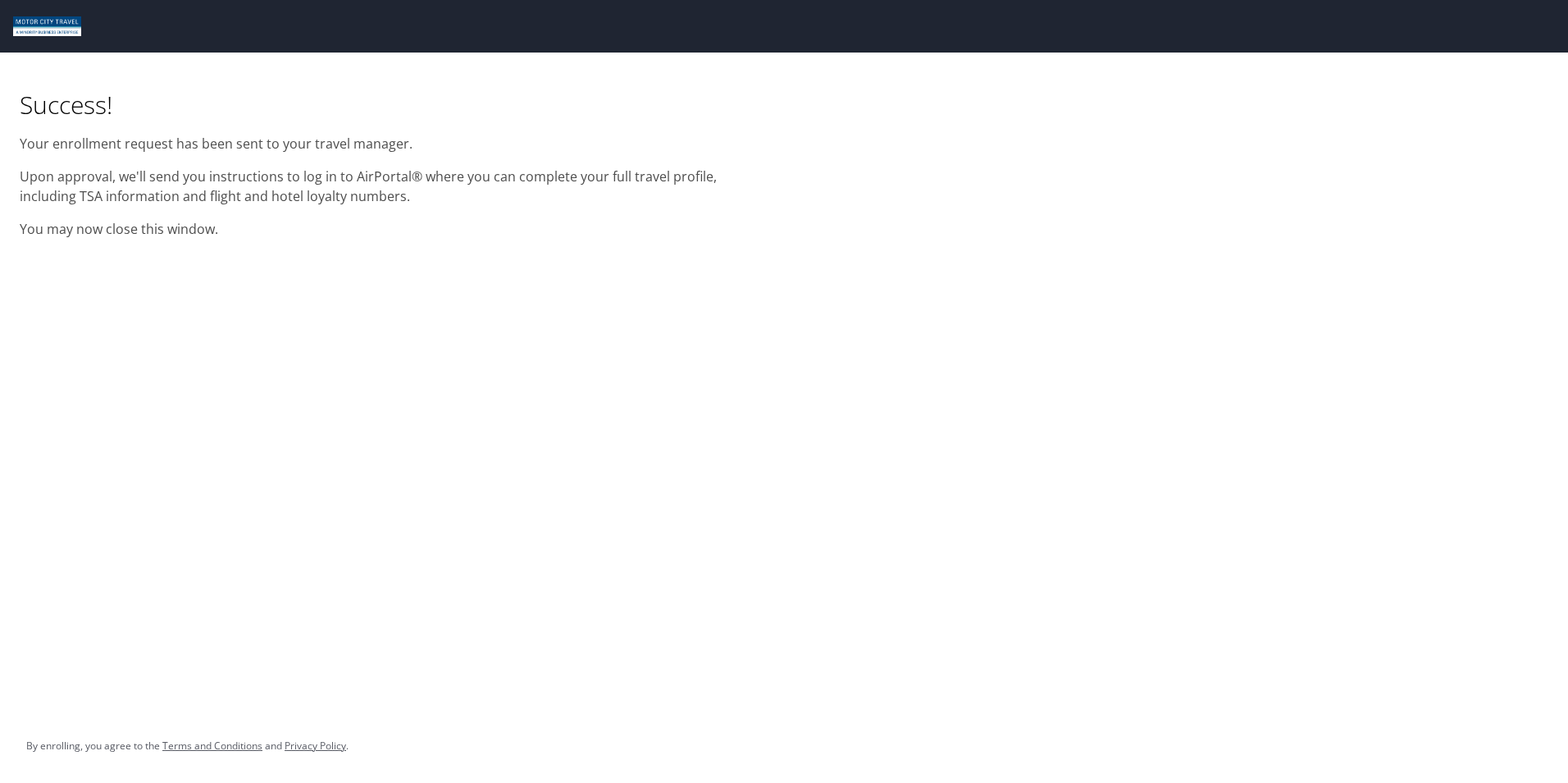
click at [829, 525] on div "Success! Your enrollment request has been sent to your travel manager. Upon app…" at bounding box center [784, 392] width 1568 height 783
click at [553, 448] on div "Success! Your enrollment request has been sent to your travel manager. Upon app…" at bounding box center [784, 392] width 1568 height 783
